Goal: Obtain resource: Download file/media

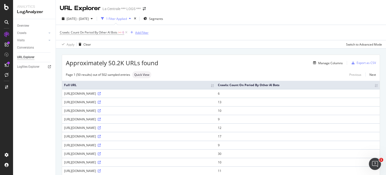
click at [140, 32] on div "Add Filter" at bounding box center [141, 32] width 13 height 4
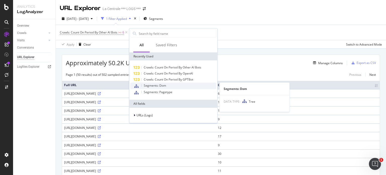
click at [155, 87] on span "Segments: Dom" at bounding box center [155, 85] width 22 height 4
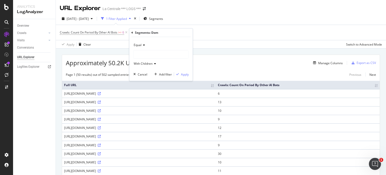
click at [143, 45] on icon at bounding box center [143, 44] width 4 height 3
click at [154, 45] on div "Equal" at bounding box center [160, 45] width 55 height 8
click at [148, 55] on div at bounding box center [161, 54] width 55 height 8
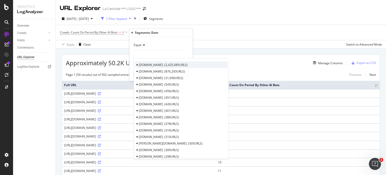
click at [151, 64] on span "[DOMAIN_NAME]" at bounding box center [151, 65] width 24 height 4
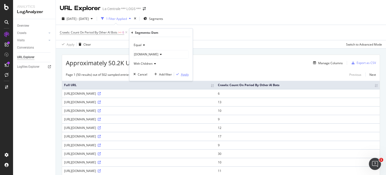
click at [178, 73] on icon "button" at bounding box center [177, 74] width 3 height 3
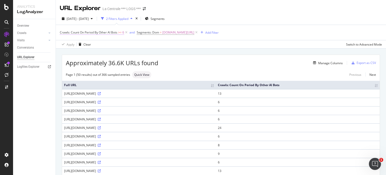
click at [123, 32] on span "6" at bounding box center [123, 32] width 2 height 7
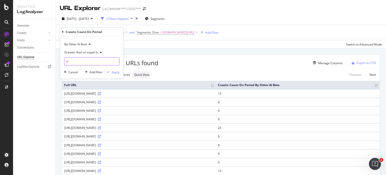
drag, startPoint x: 84, startPoint y: 59, endPoint x: 48, endPoint y: 59, distance: 35.7
click at [48, 59] on body "Analytics LogAnalyzer Overview Crawls Daily Distribution Segments Distribution …" at bounding box center [193, 87] width 386 height 175
type input "0"
click at [111, 71] on div "button" at bounding box center [108, 71] width 7 height 3
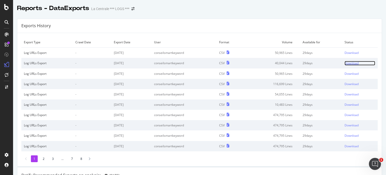
click at [345, 62] on div "Download" at bounding box center [352, 63] width 14 height 4
click at [345, 52] on div "Download" at bounding box center [352, 53] width 14 height 4
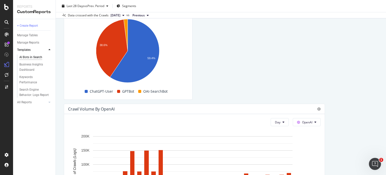
scroll to position [594, 0]
